Goal: Navigation & Orientation: Understand site structure

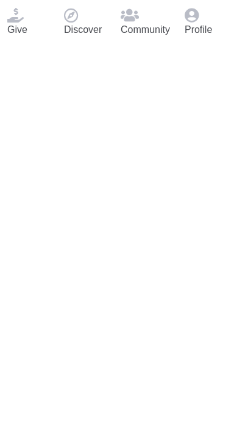
click at [24, 23] on icon at bounding box center [15, 15] width 16 height 15
click at [177, 44] on div "Community" at bounding box center [145, 22] width 64 height 44
click at [139, 23] on icon at bounding box center [130, 15] width 18 height 15
click at [24, 23] on icon at bounding box center [15, 15] width 16 height 15
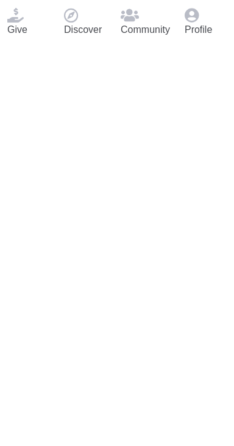
click at [24, 23] on icon at bounding box center [15, 15] width 16 height 15
click at [78, 23] on icon at bounding box center [71, 15] width 14 height 15
